Goal: Information Seeking & Learning: Learn about a topic

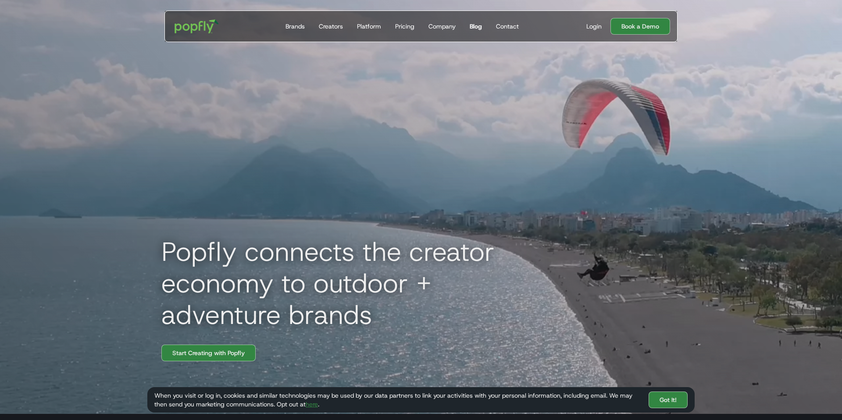
click at [475, 27] on div "Blog" at bounding box center [476, 26] width 12 height 9
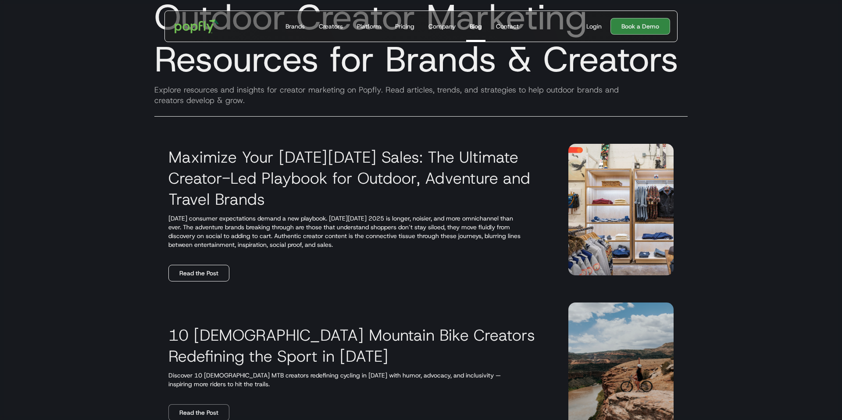
scroll to position [61, 0]
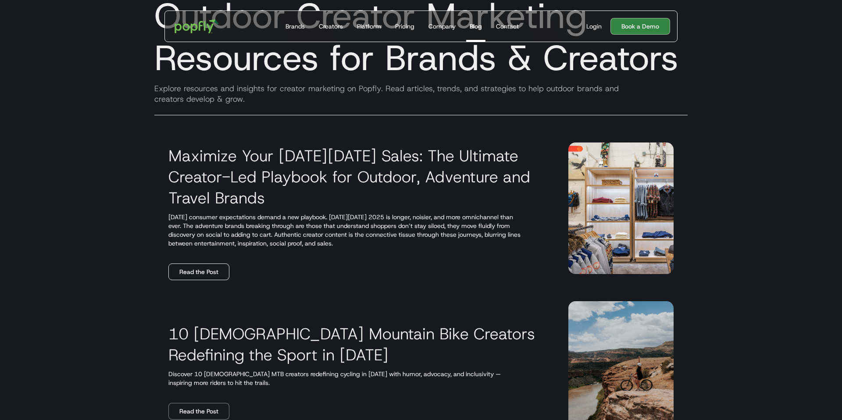
click at [216, 275] on link "Read the Post" at bounding box center [198, 272] width 61 height 17
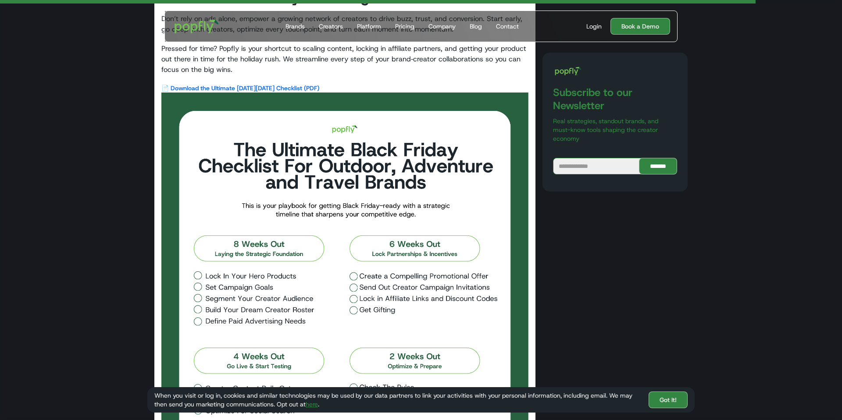
scroll to position [3429, 0]
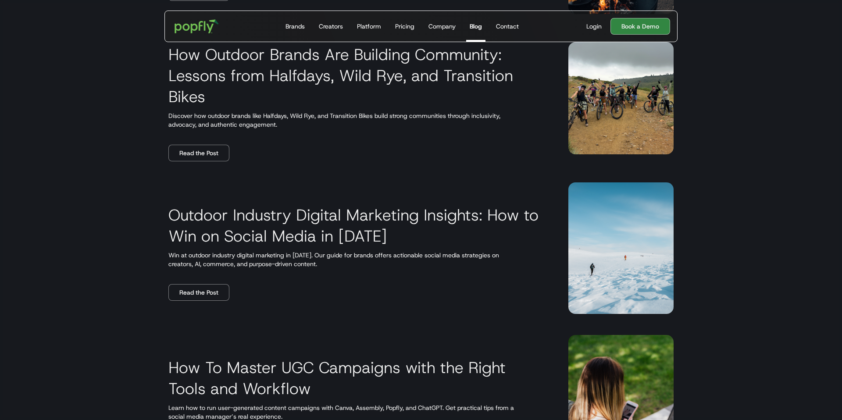
scroll to position [632, 0]
click at [223, 286] on link "Read the Post" at bounding box center [198, 292] width 61 height 17
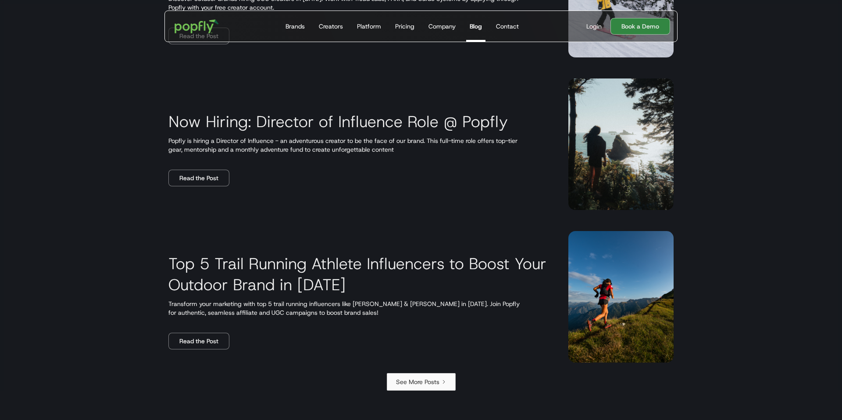
scroll to position [1347, 0]
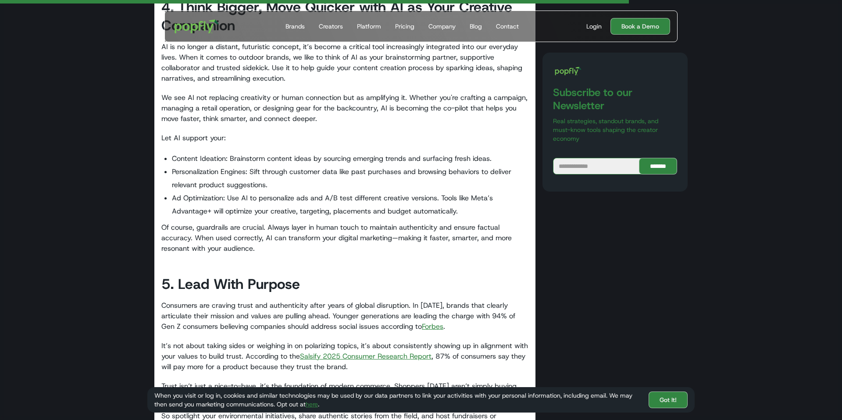
scroll to position [1334, 0]
